Goal: Transaction & Acquisition: Download file/media

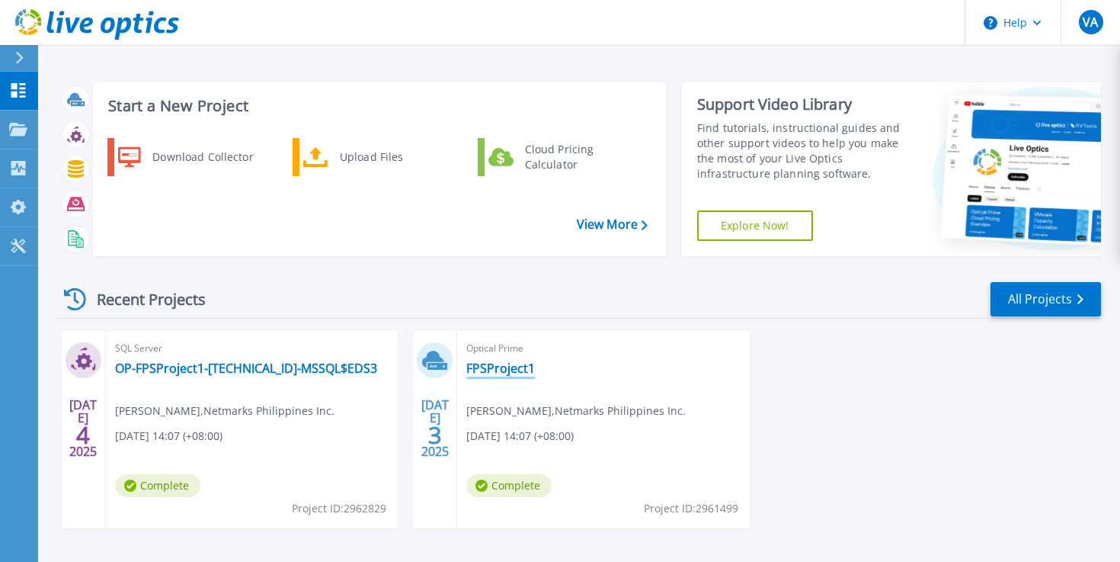
click at [513, 364] on link "FPSProject1" at bounding box center [500, 368] width 69 height 15
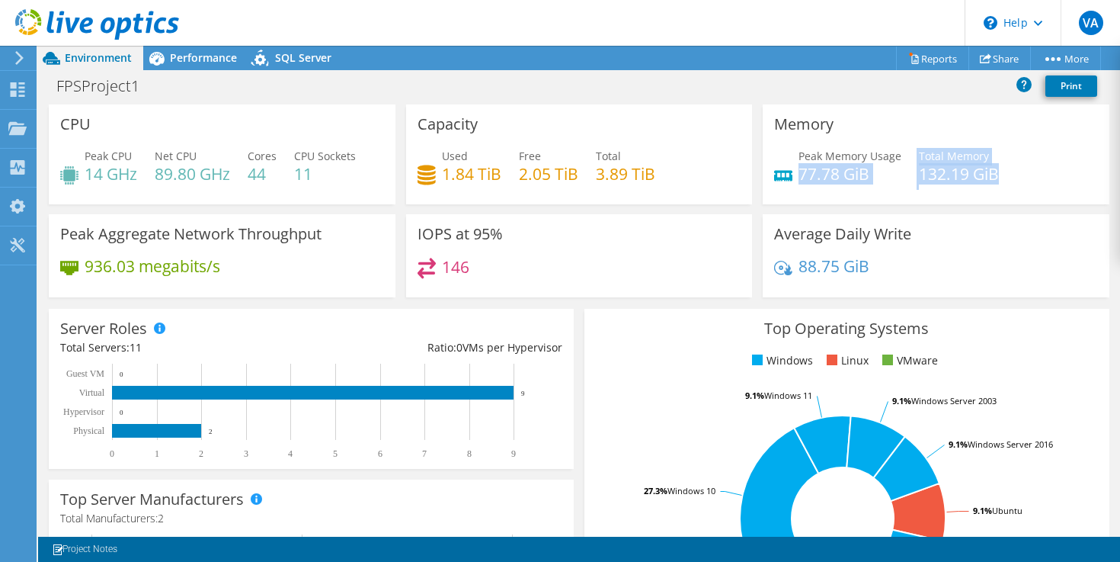
drag, startPoint x: 1035, startPoint y: 183, endPoint x: 802, endPoint y: 170, distance: 233.6
click at [802, 170] on div "Peak Memory Usage 77.78 GiB Total Memory 132.19 GiB" at bounding box center [936, 173] width 324 height 50
click at [802, 170] on h4 "77.78 GiB" at bounding box center [850, 173] width 103 height 17
drag, startPoint x: 802, startPoint y: 170, endPoint x: 954, endPoint y: 170, distance: 152.4
click at [954, 170] on div "Peak Memory Usage 77.78 GiB Total Memory 132.19 GiB" at bounding box center [936, 173] width 324 height 50
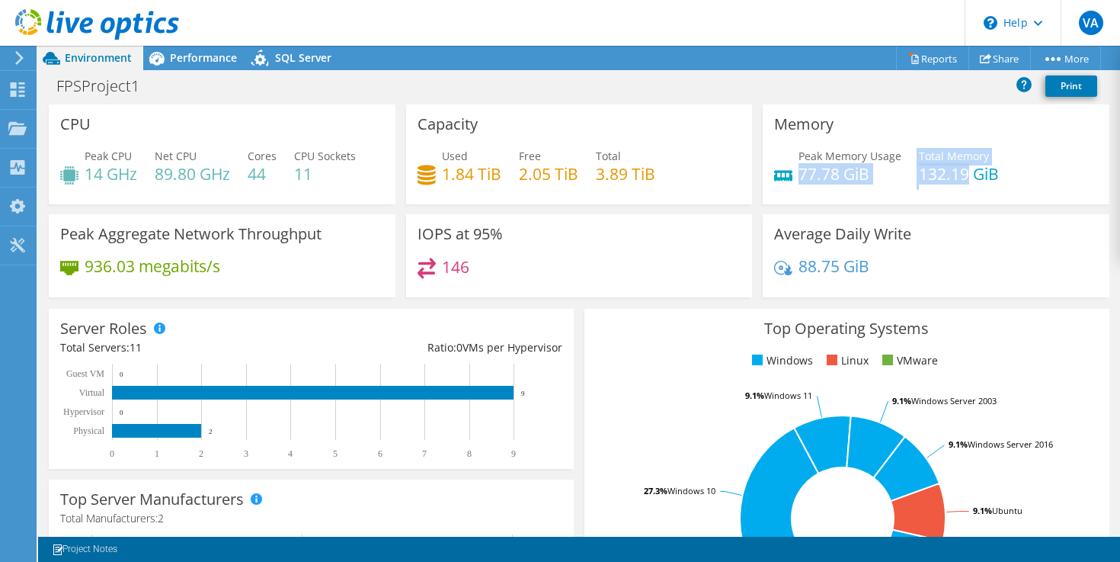
click at [954, 170] on h4 "132.19 GiB" at bounding box center [959, 173] width 80 height 17
drag, startPoint x: 985, startPoint y: 171, endPoint x: 911, endPoint y: 184, distance: 74.9
click at [909, 182] on div "Peak Memory Usage 77.78 GiB Total Memory 132.19 GiB" at bounding box center [936, 173] width 324 height 50
drag, startPoint x: 911, startPoint y: 184, endPoint x: 1026, endPoint y: 170, distance: 115.9
click at [920, 179] on div "Peak Memory Usage 77.78 GiB Total Memory 132.19 GiB" at bounding box center [936, 173] width 324 height 50
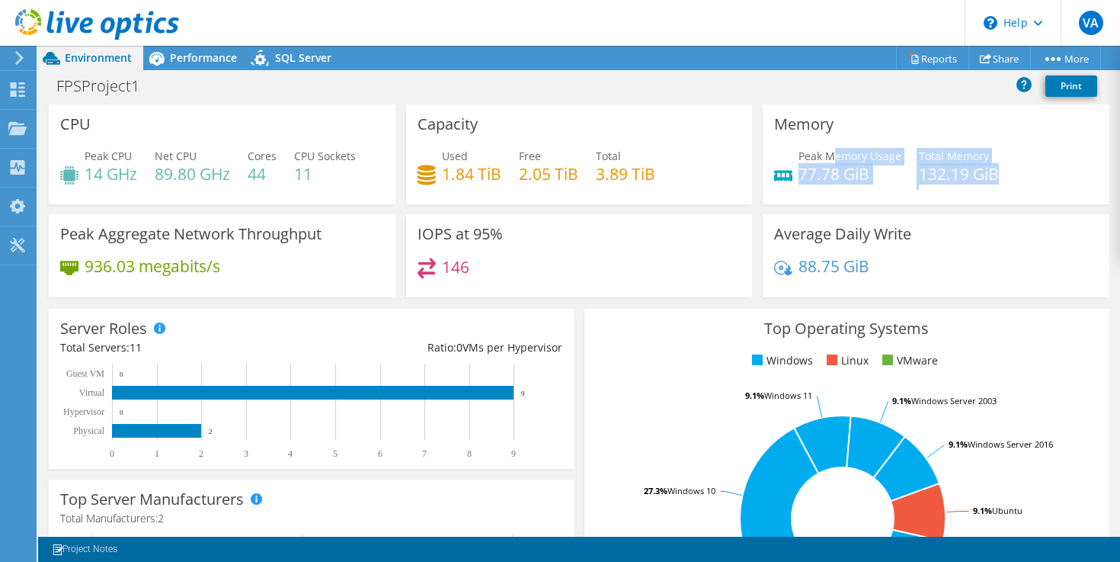
drag, startPoint x: 1029, startPoint y: 170, endPoint x: 837, endPoint y: 156, distance: 192.6
click at [836, 156] on div "Peak Memory Usage 77.78 GiB Total Memory 132.19 GiB" at bounding box center [936, 173] width 324 height 50
click at [912, 168] on div "Peak Memory Usage 77.78 GiB Total Memory 132.19 GiB" at bounding box center [936, 173] width 324 height 50
click at [1008, 60] on link "Share" at bounding box center [1000, 58] width 62 height 24
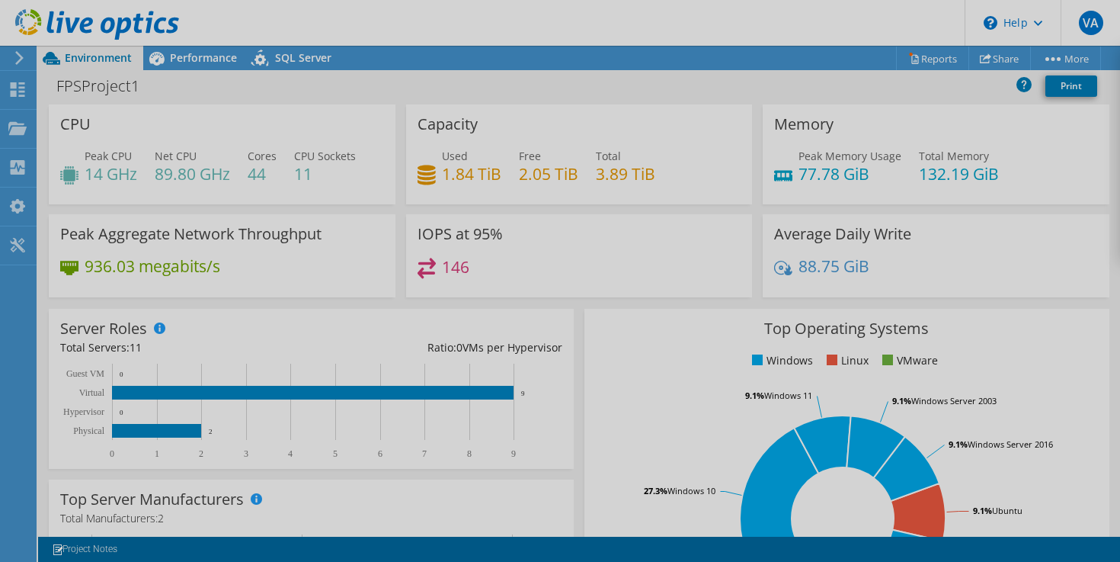
click at [1033, 62] on div at bounding box center [560, 281] width 1120 height 562
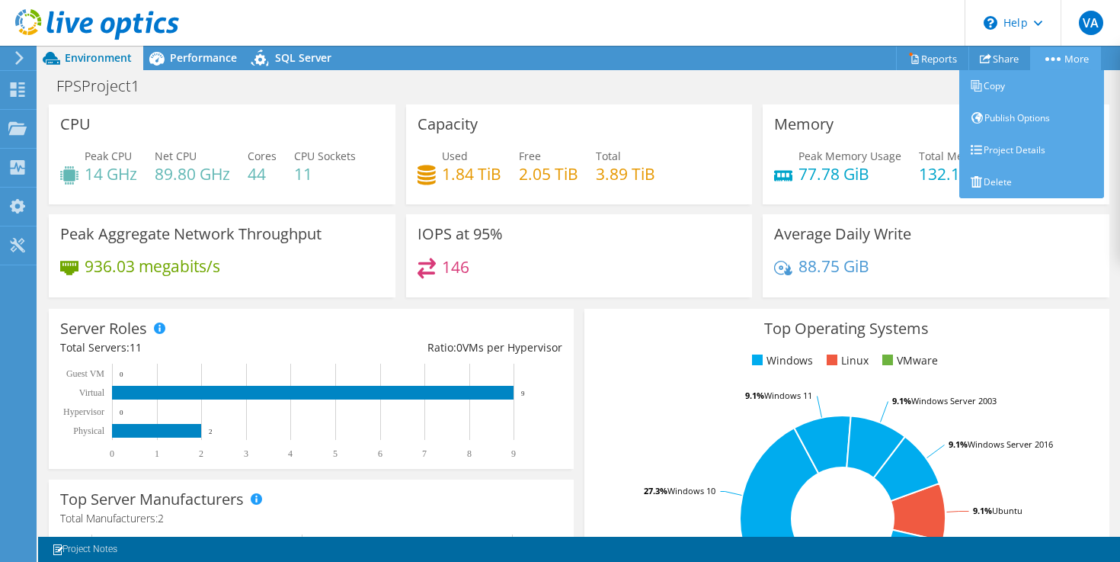
click at [1040, 55] on link "More" at bounding box center [1065, 58] width 71 height 24
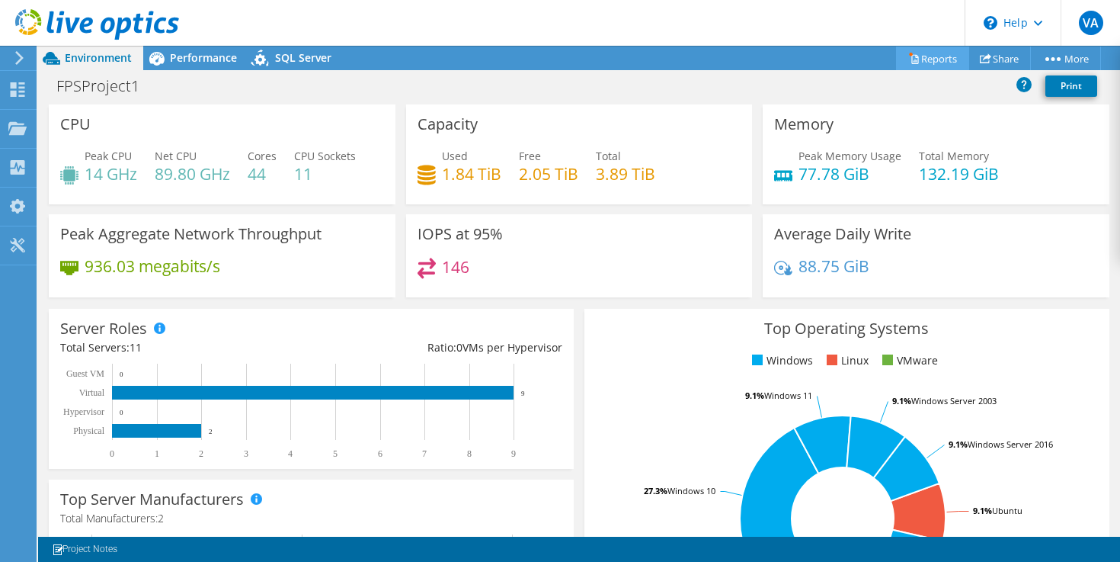
click at [934, 60] on link "Reports" at bounding box center [932, 58] width 73 height 24
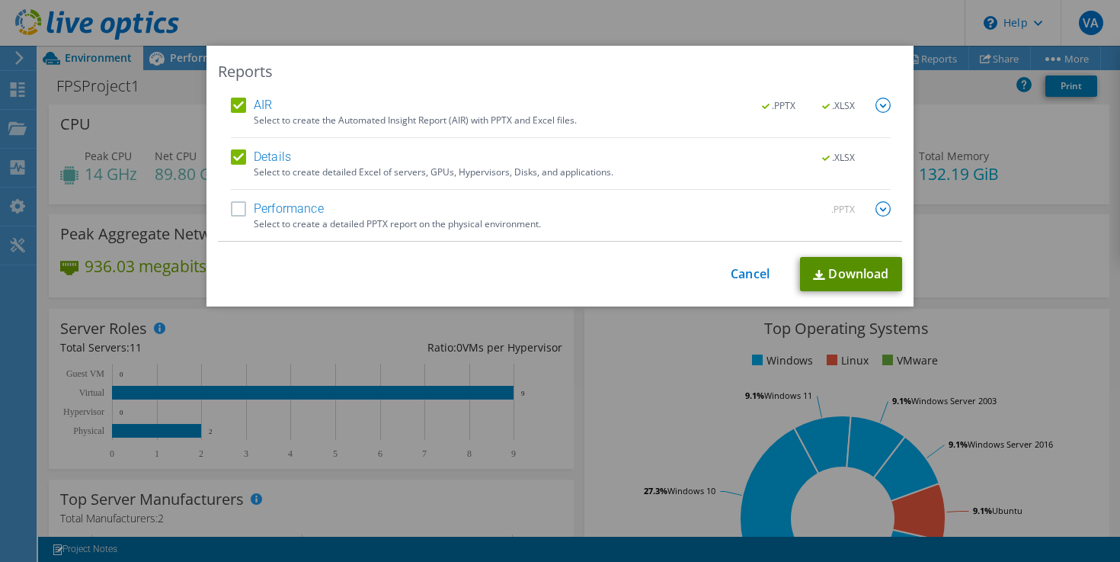
click at [832, 275] on link "Download" at bounding box center [851, 274] width 102 height 34
click at [740, 278] on link "Cancel" at bounding box center [750, 274] width 39 height 14
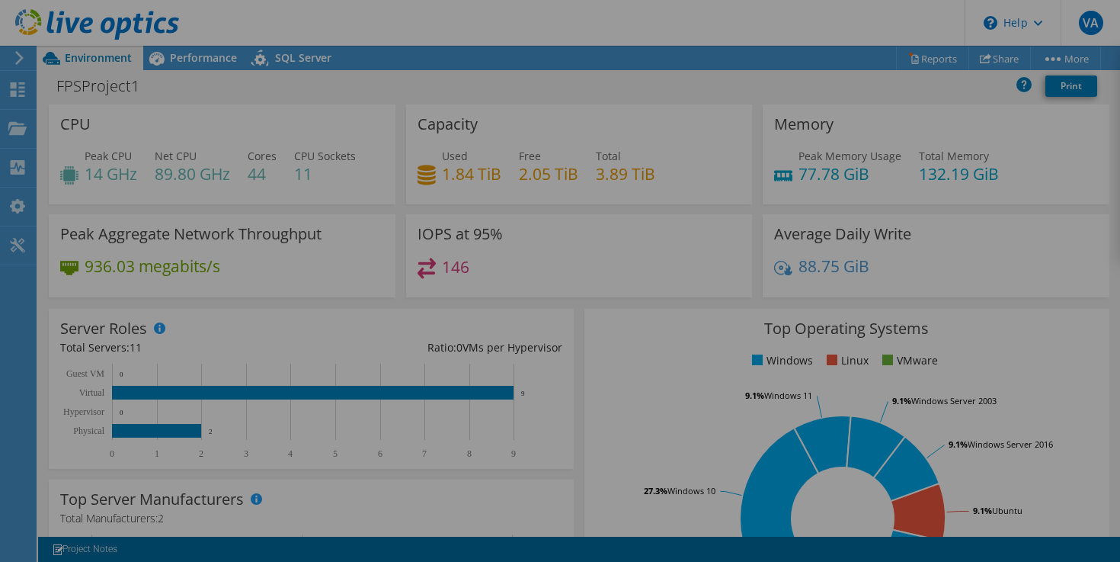
click at [740, 278] on div at bounding box center [560, 281] width 1120 height 562
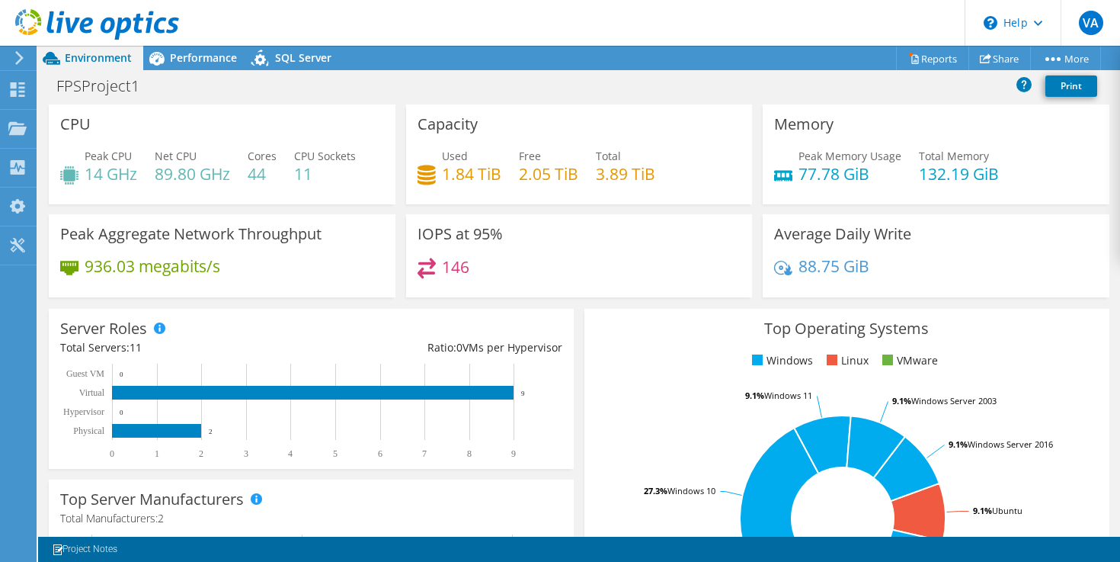
click at [484, 67] on div "Project Actions Project Actions Reports Share More" at bounding box center [579, 58] width 1082 height 24
